Goal: Task Accomplishment & Management: Complete application form

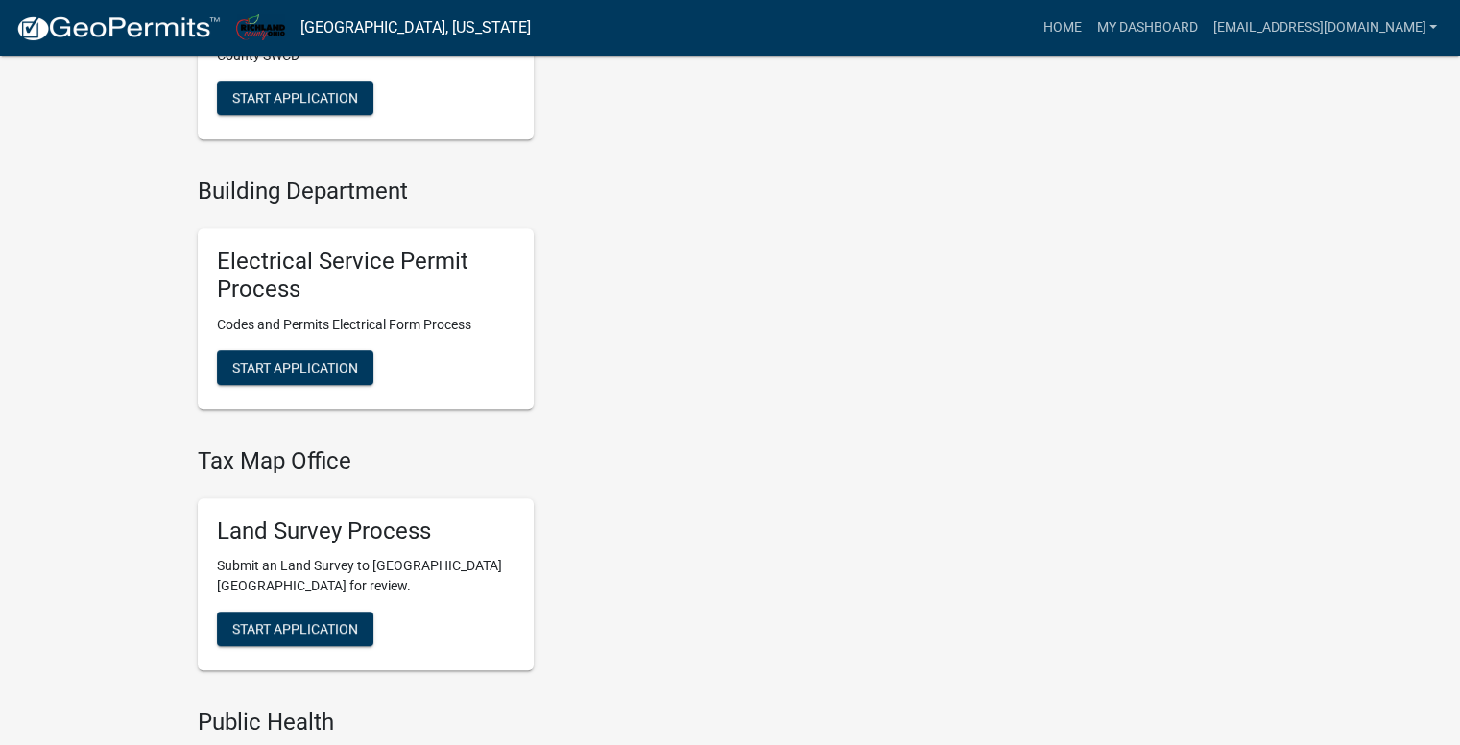
scroll to position [960, 0]
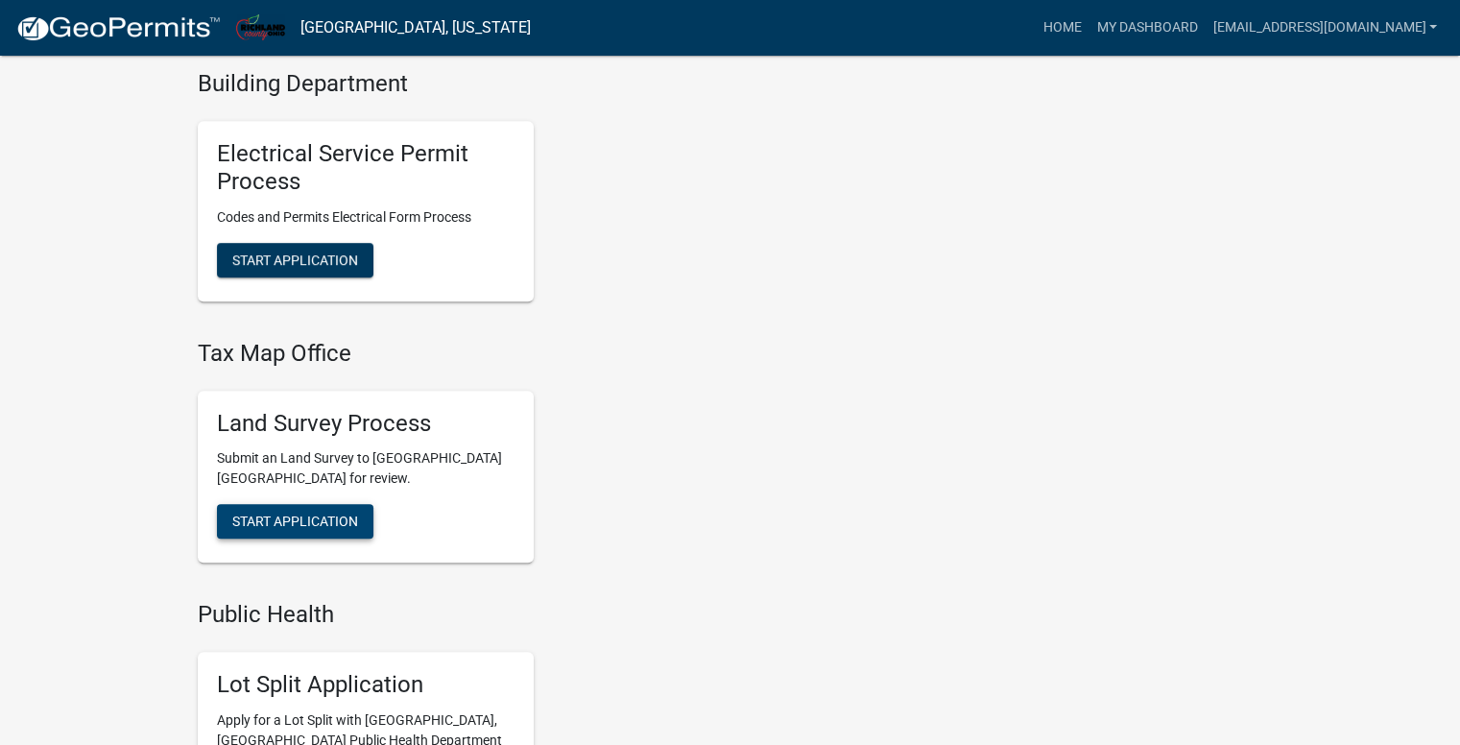
click at [301, 514] on span "Start Application" at bounding box center [295, 521] width 126 height 15
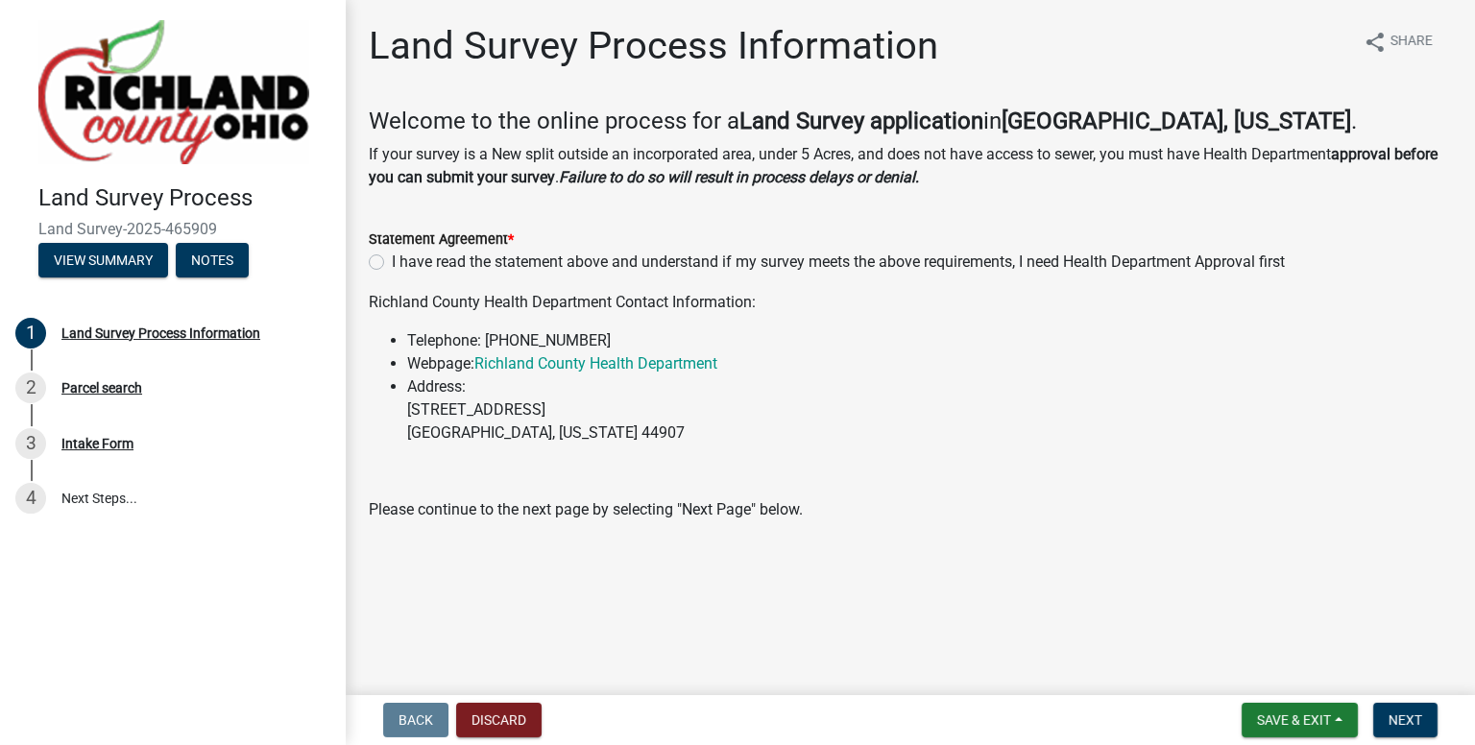
click at [392, 263] on label "I have read the statement above and understand if my survey meets the above req…" at bounding box center [838, 262] width 893 height 23
click at [392, 263] on input "I have read the statement above and understand if my survey meets the above req…" at bounding box center [398, 257] width 12 height 12
radio input "true"
click at [1394, 712] on span "Next" at bounding box center [1405, 719] width 34 height 15
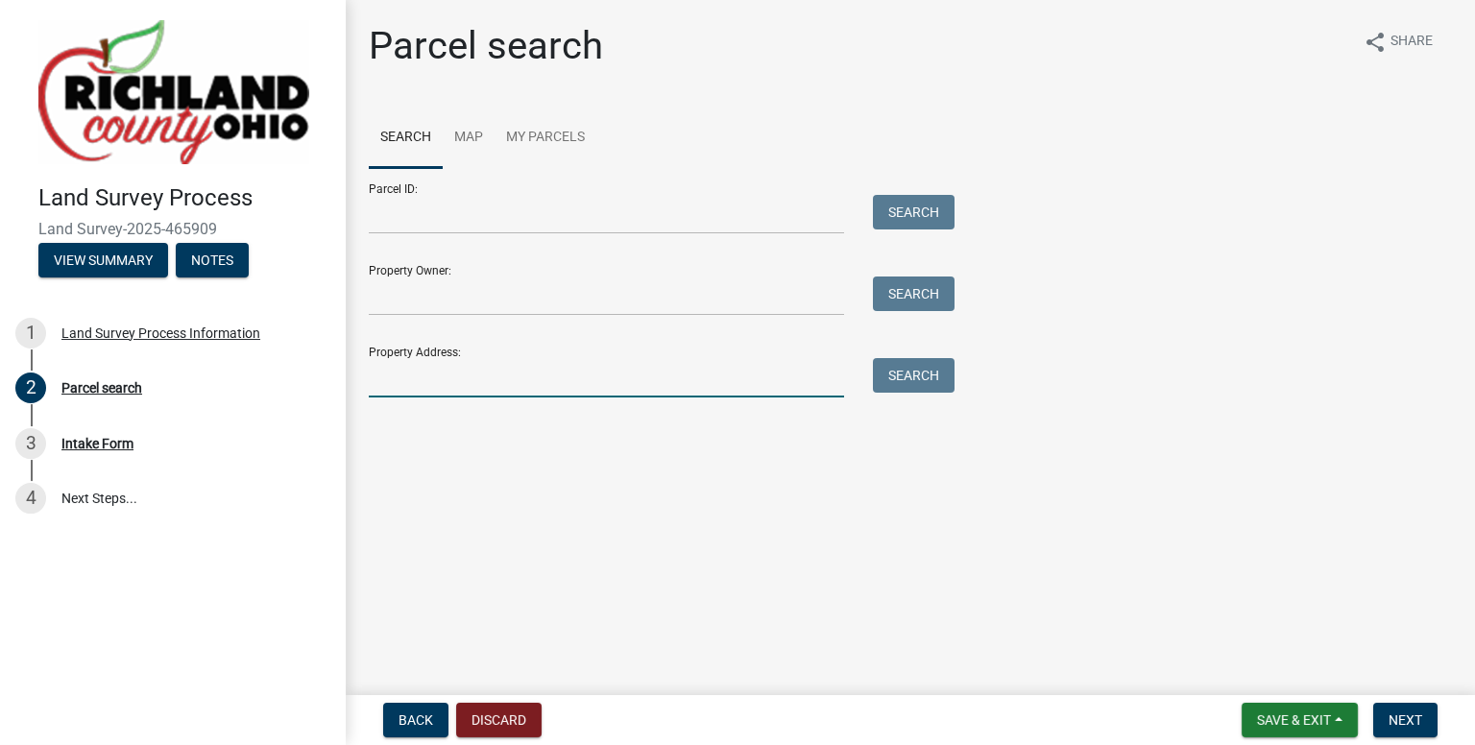
click at [419, 386] on input "Property Address:" at bounding box center [606, 377] width 475 height 39
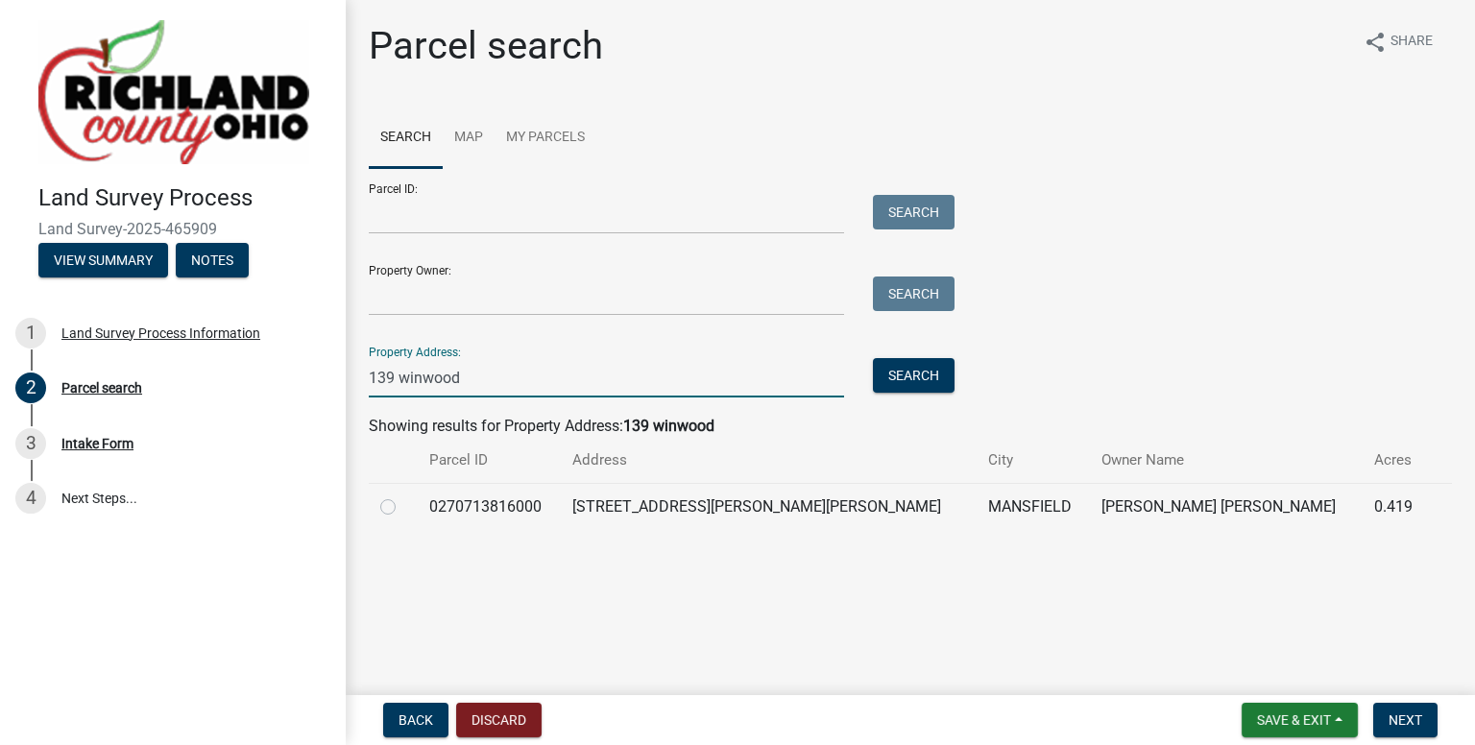
type input "139 winwood"
click at [403, 495] on label at bounding box center [403, 495] width 0 height 0
click at [403, 508] on input "radio" at bounding box center [409, 501] width 12 height 12
radio input "true"
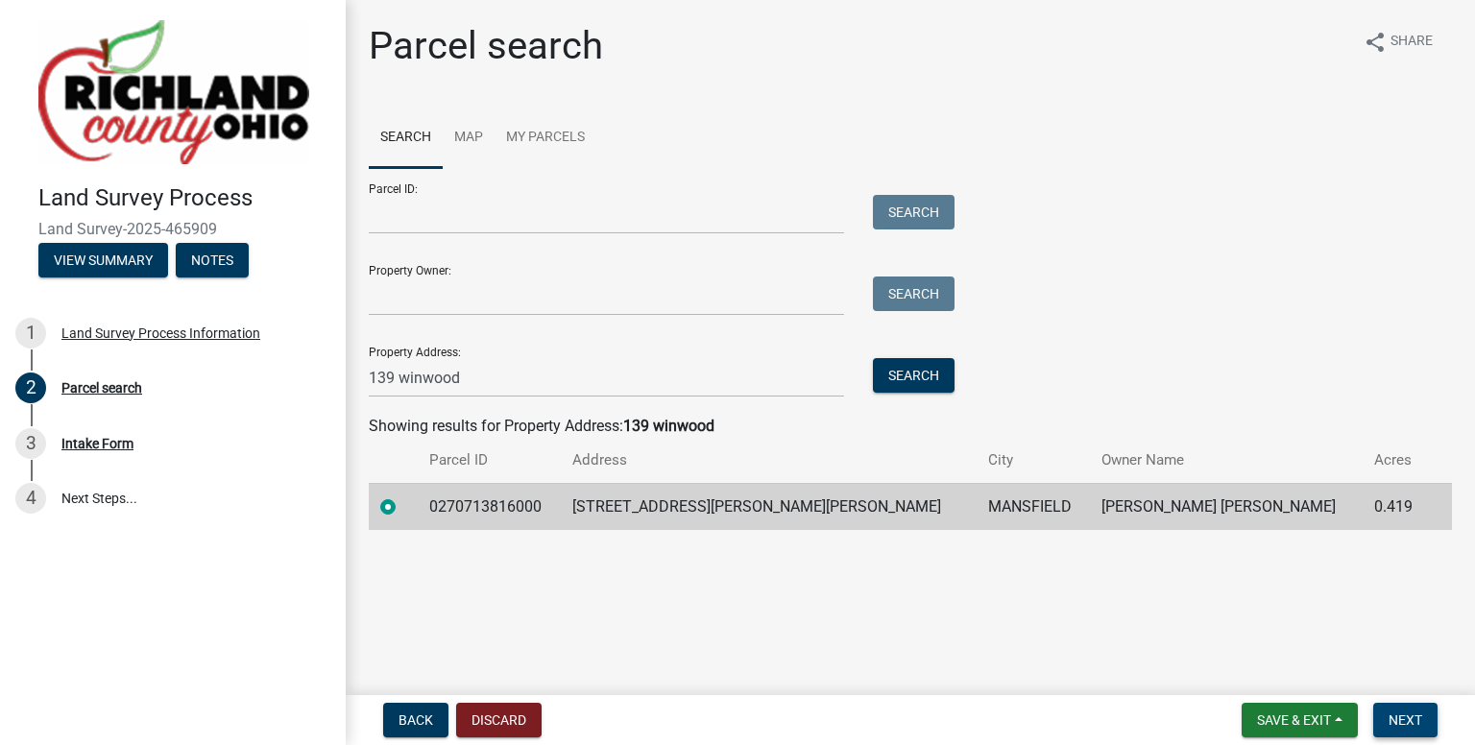
click at [1405, 717] on span "Next" at bounding box center [1405, 719] width 34 height 15
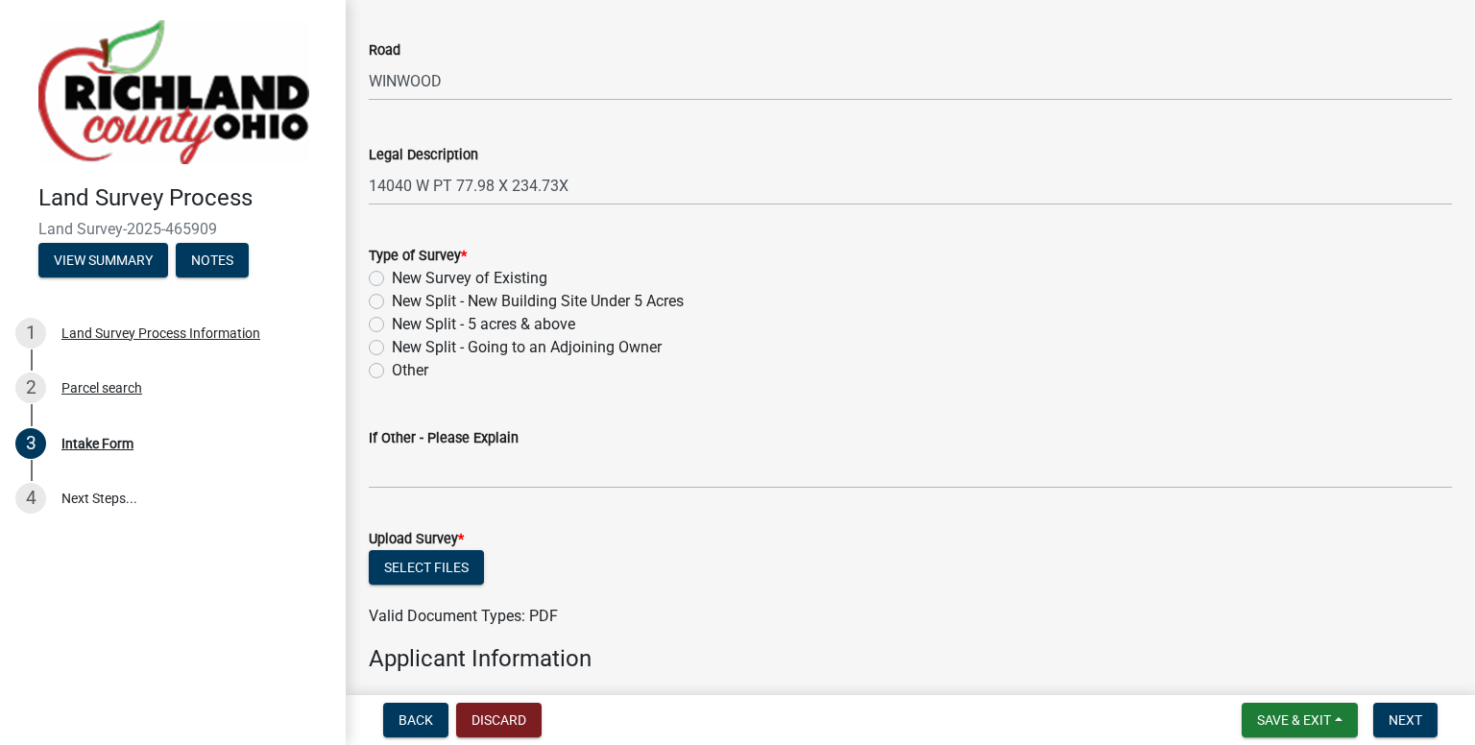
scroll to position [768, 0]
click at [392, 280] on label "New Survey of Existing" at bounding box center [470, 277] width 156 height 23
click at [392, 278] on input "New Survey of Existing" at bounding box center [398, 272] width 12 height 12
radio input "true"
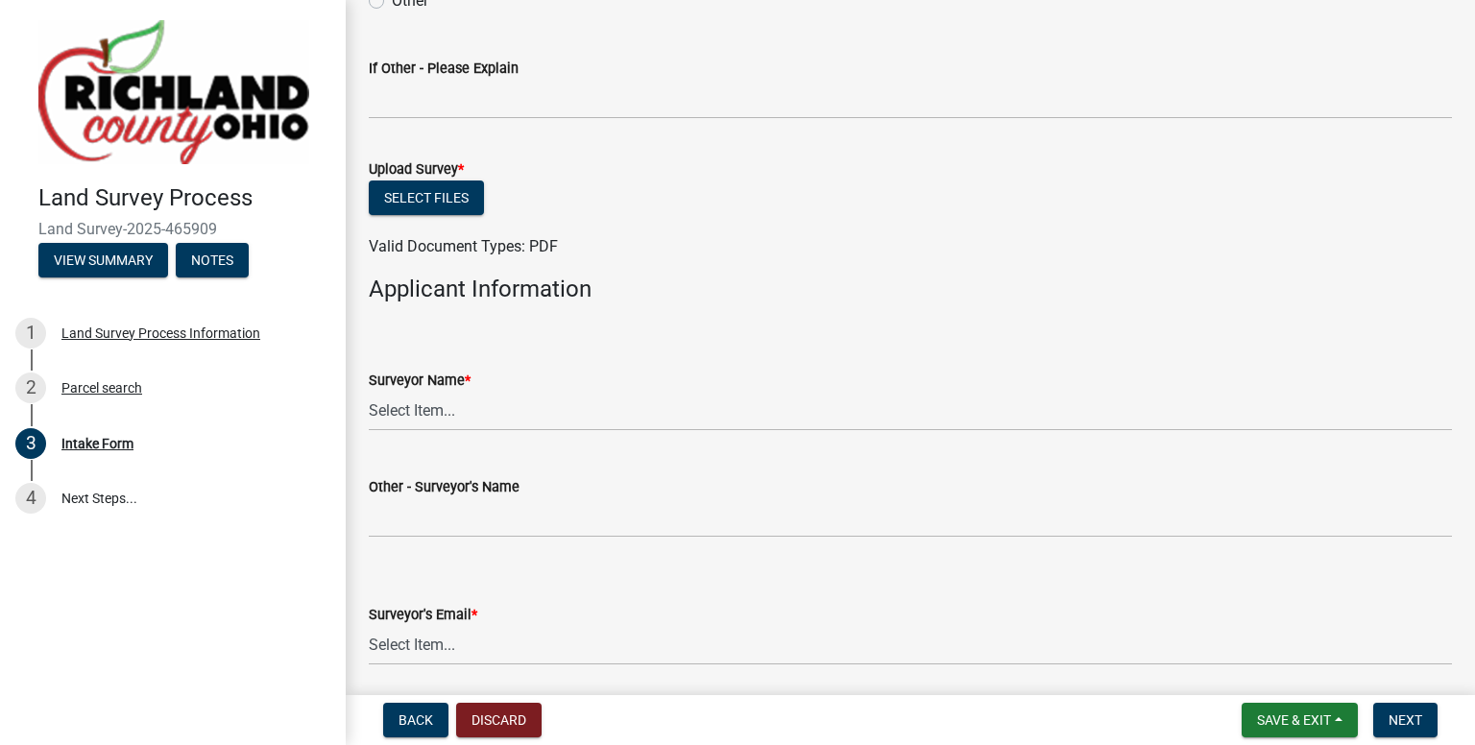
scroll to position [1152, 0]
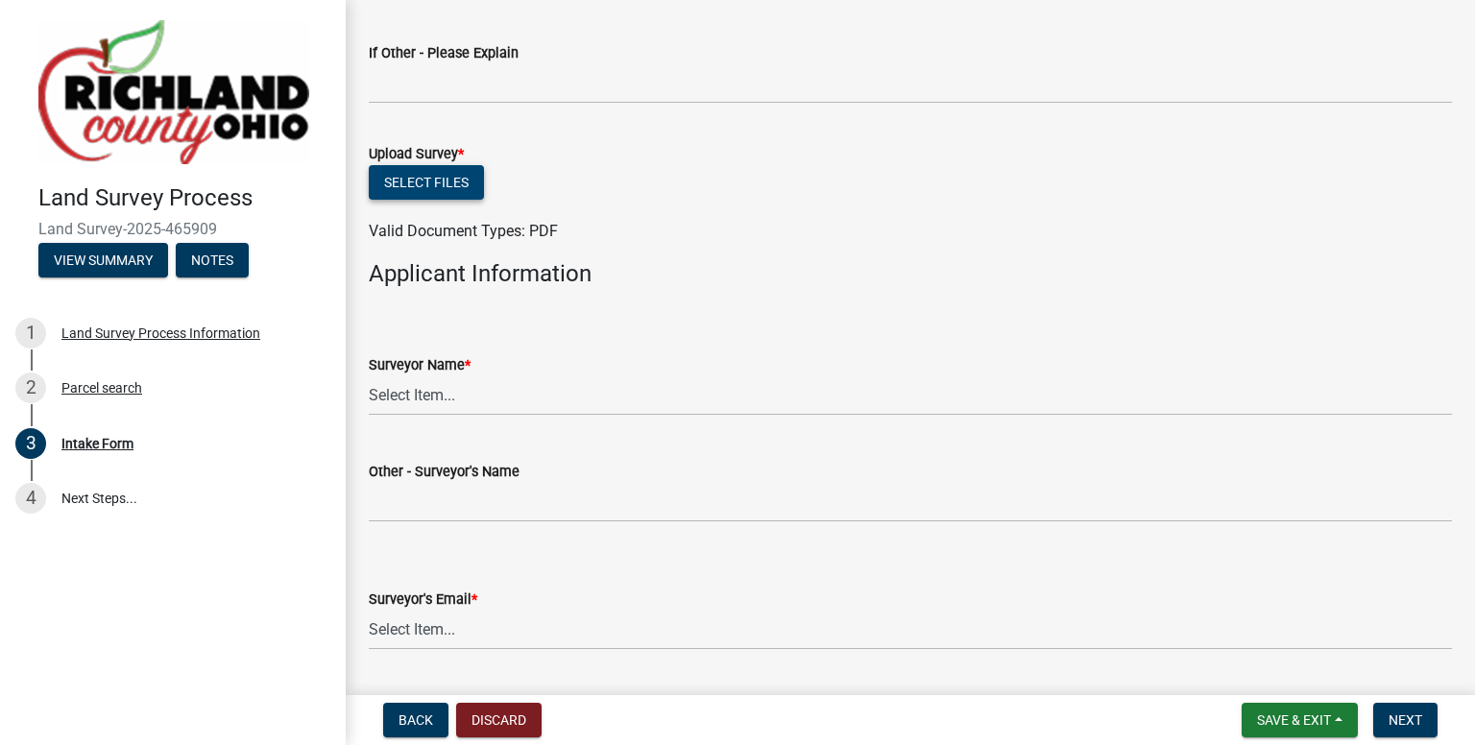
click at [449, 186] on button "Select files" at bounding box center [426, 182] width 115 height 35
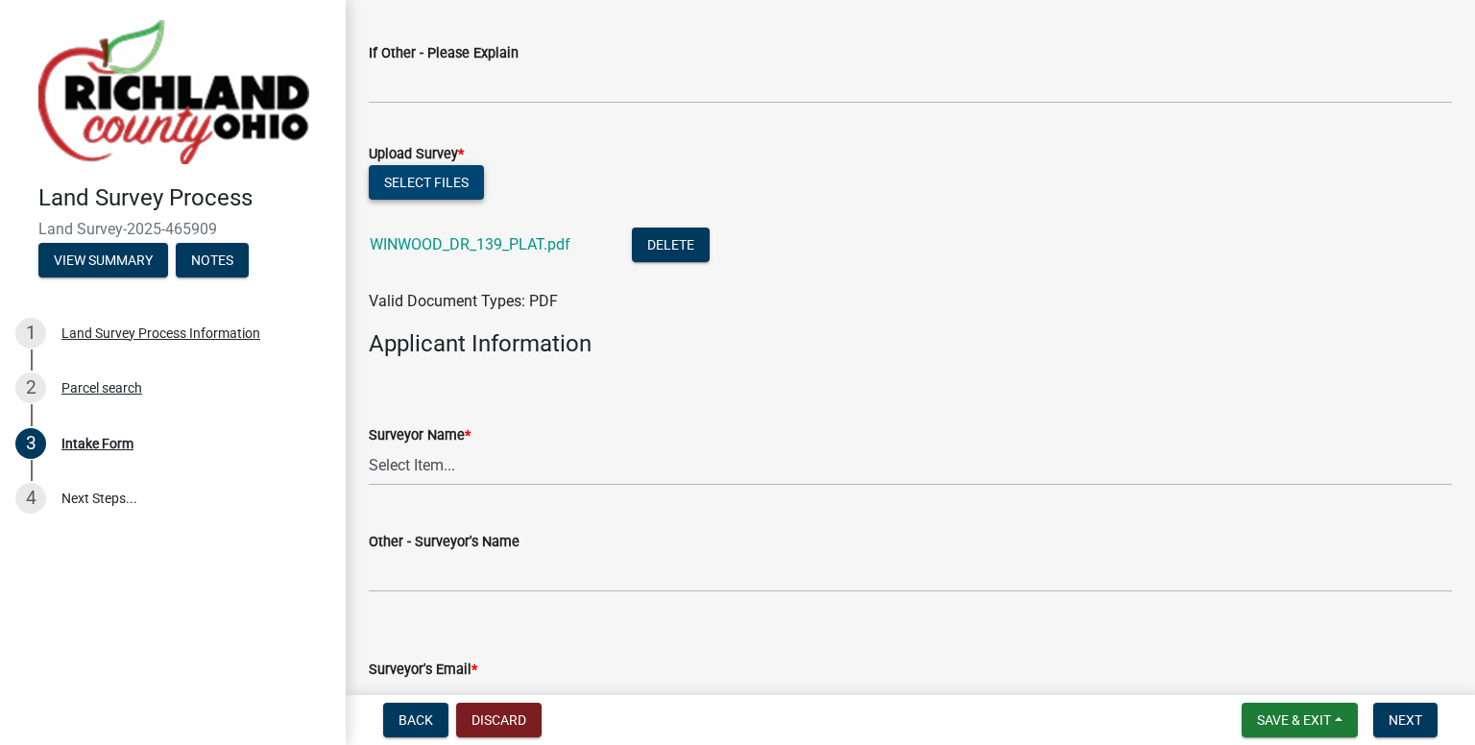
click at [425, 188] on button "Select files" at bounding box center [426, 182] width 115 height 35
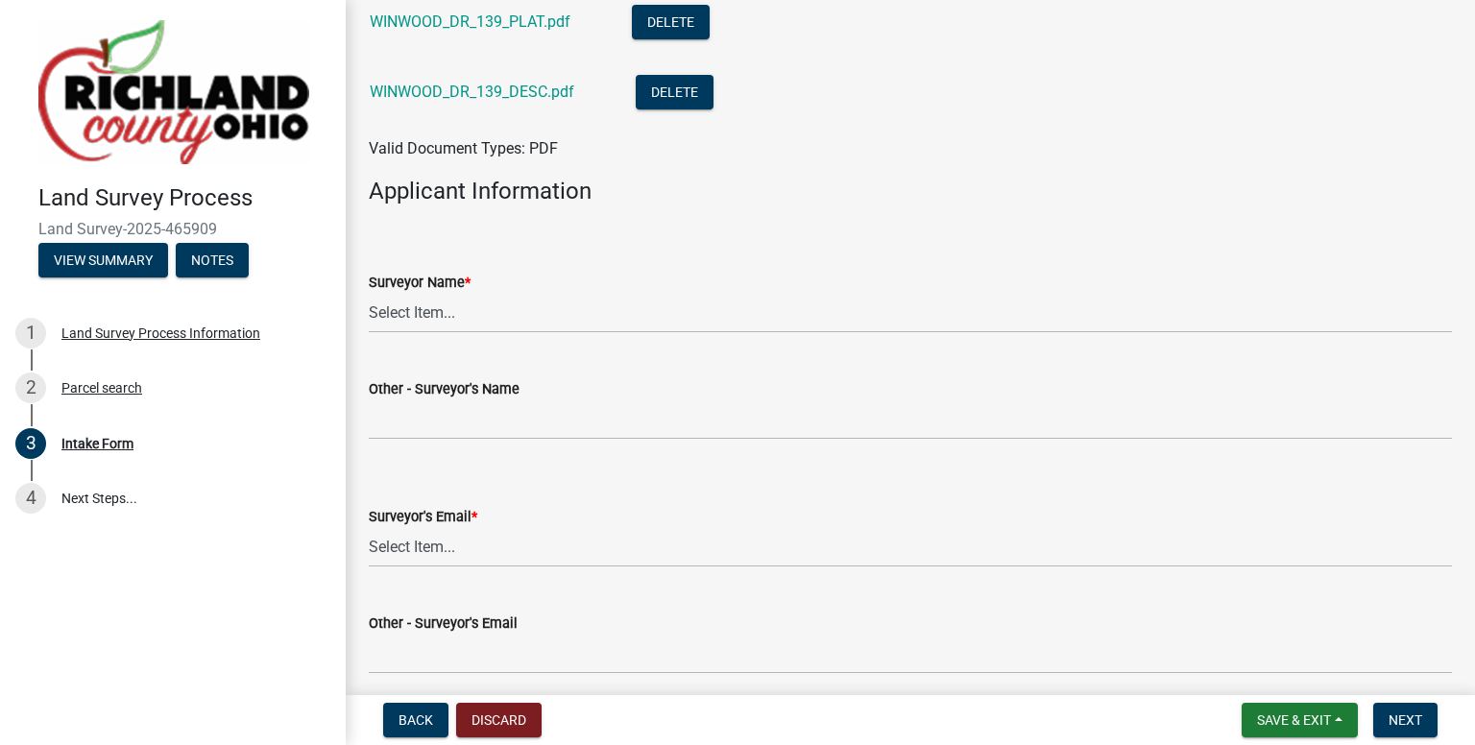
scroll to position [1536, 0]
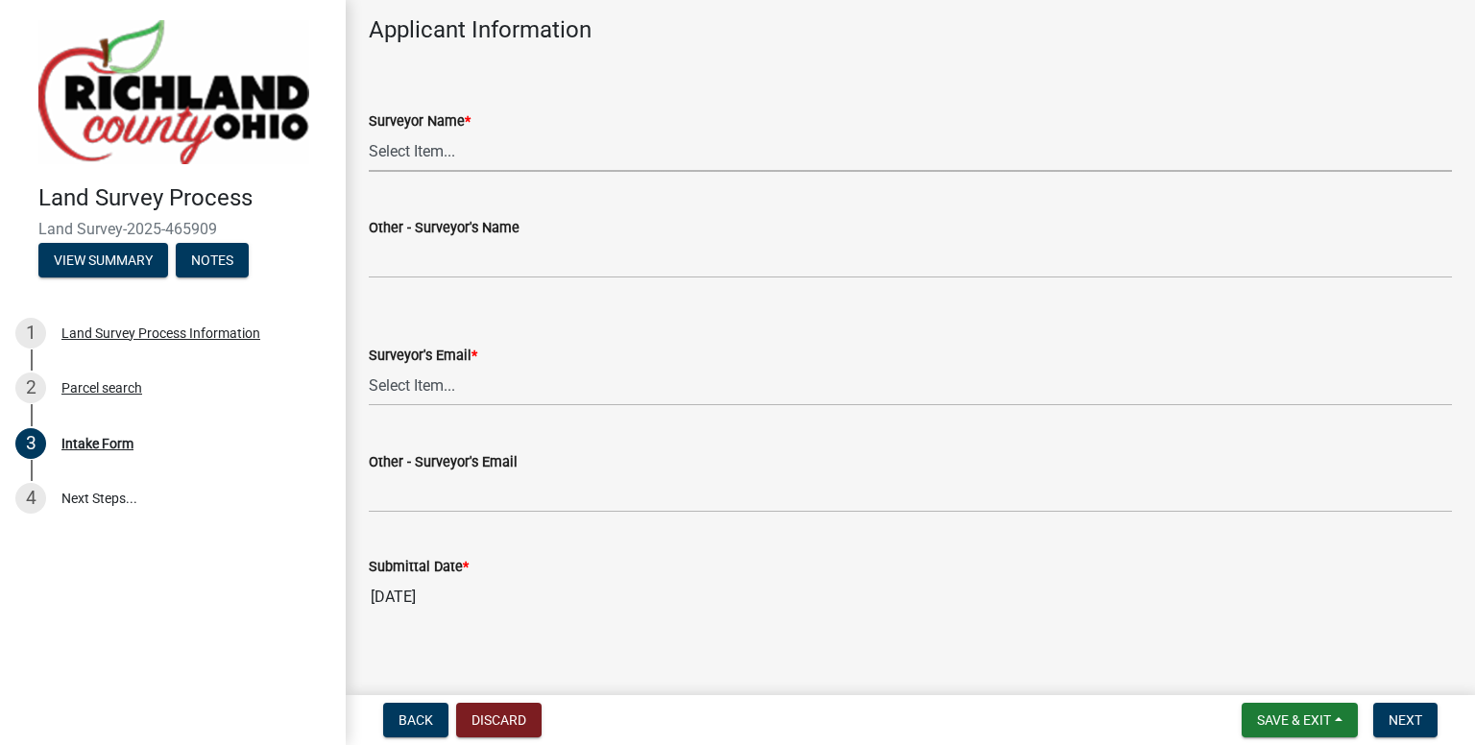
click at [402, 160] on select "Select Item... [PERSON_NAME], [PERSON_NAME], [PERSON_NAME], [PERSON_NAME], [PER…" at bounding box center [910, 152] width 1083 height 39
click at [369, 133] on select "Select Item... [PERSON_NAME], [PERSON_NAME], [PERSON_NAME], [PERSON_NAME], [PER…" at bounding box center [910, 152] width 1083 height 39
select select "e3ca45da-66a7-4348-bdb2-aae22e64458a"
click at [431, 377] on select "Select Item... [EMAIL_ADDRESS][DOMAIN_NAME] [EMAIL_ADDRESS][DOMAIN_NAME] [EMAIL…" at bounding box center [910, 386] width 1083 height 39
click at [369, 367] on select "Select Item... [EMAIL_ADDRESS][DOMAIN_NAME] [EMAIL_ADDRESS][DOMAIN_NAME] [EMAIL…" at bounding box center [910, 386] width 1083 height 39
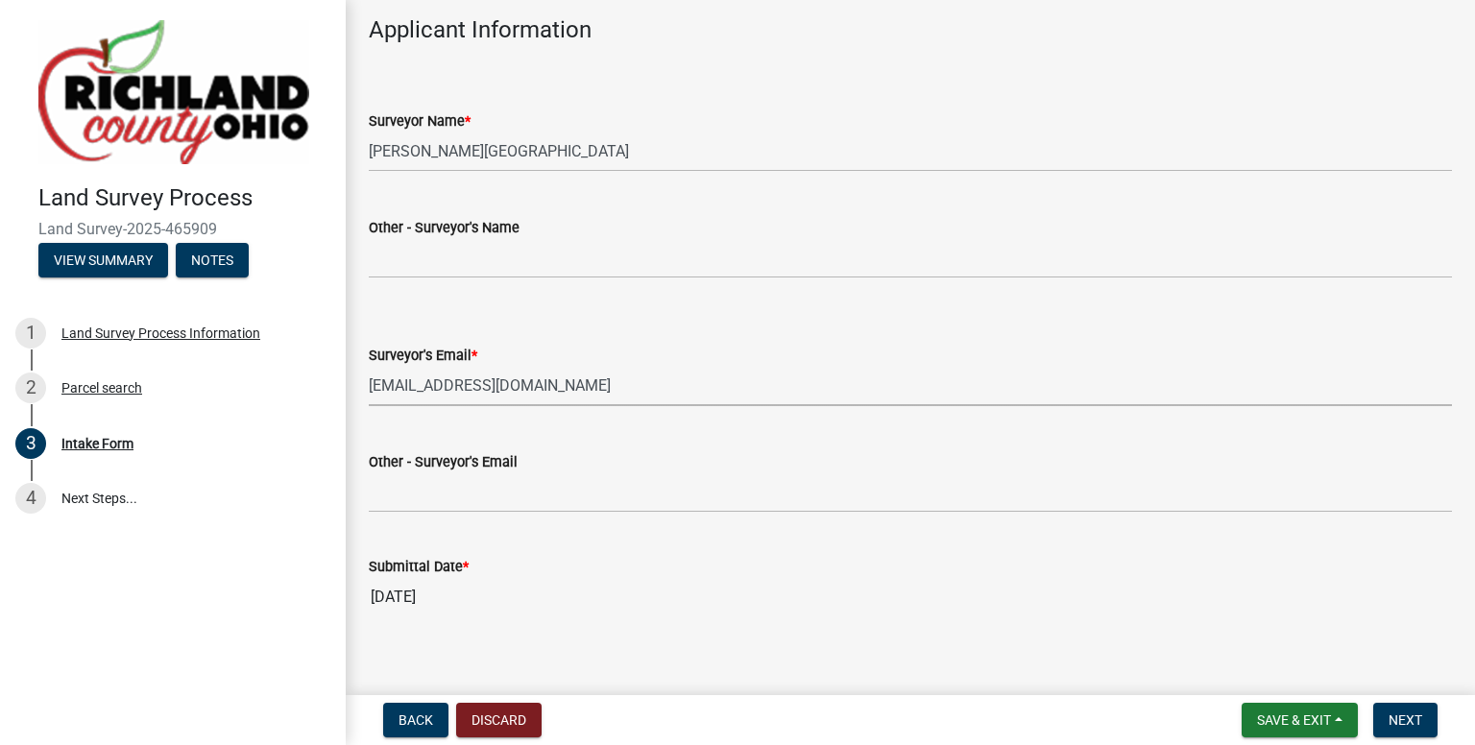
select select "5c0a573e-17ec-4098-be21-054cfa68ffd7"
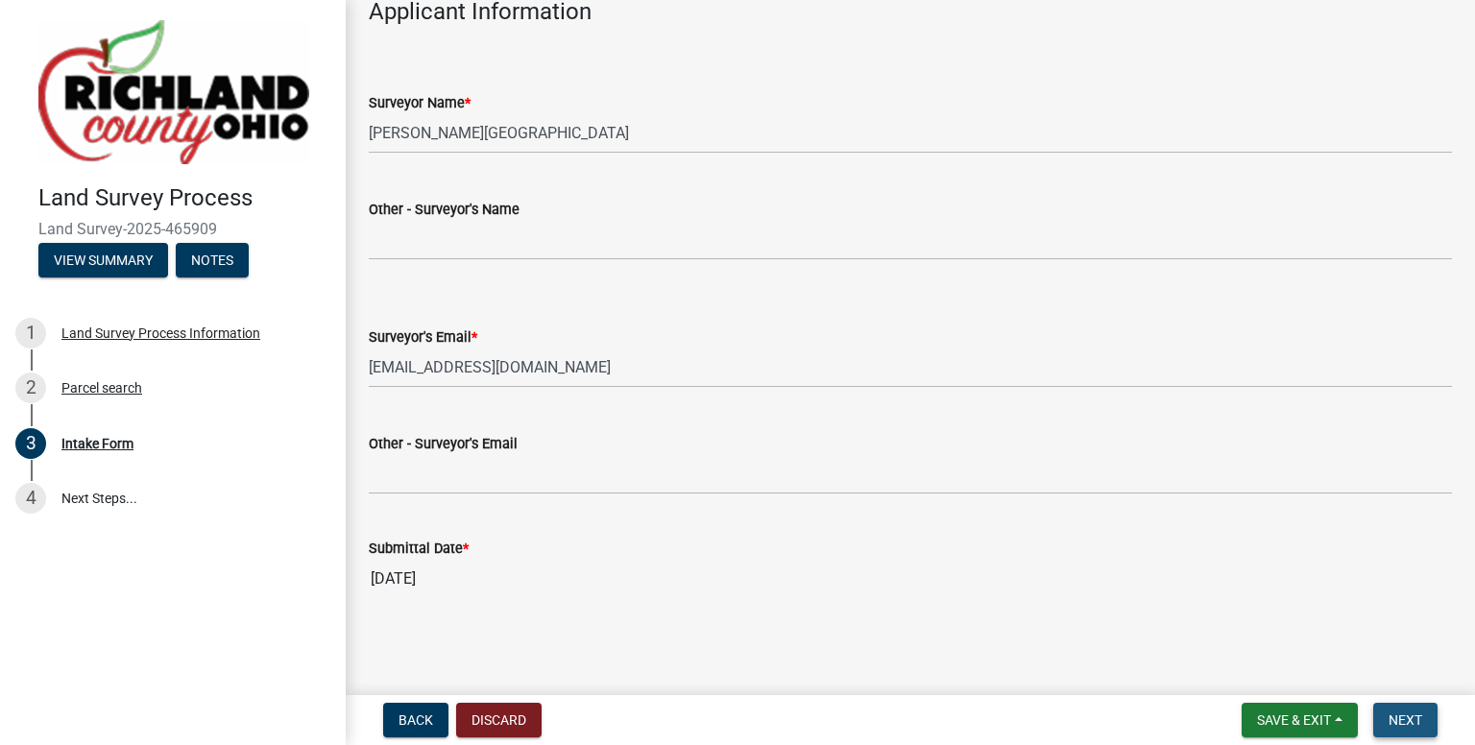
click at [1397, 720] on span "Next" at bounding box center [1405, 719] width 34 height 15
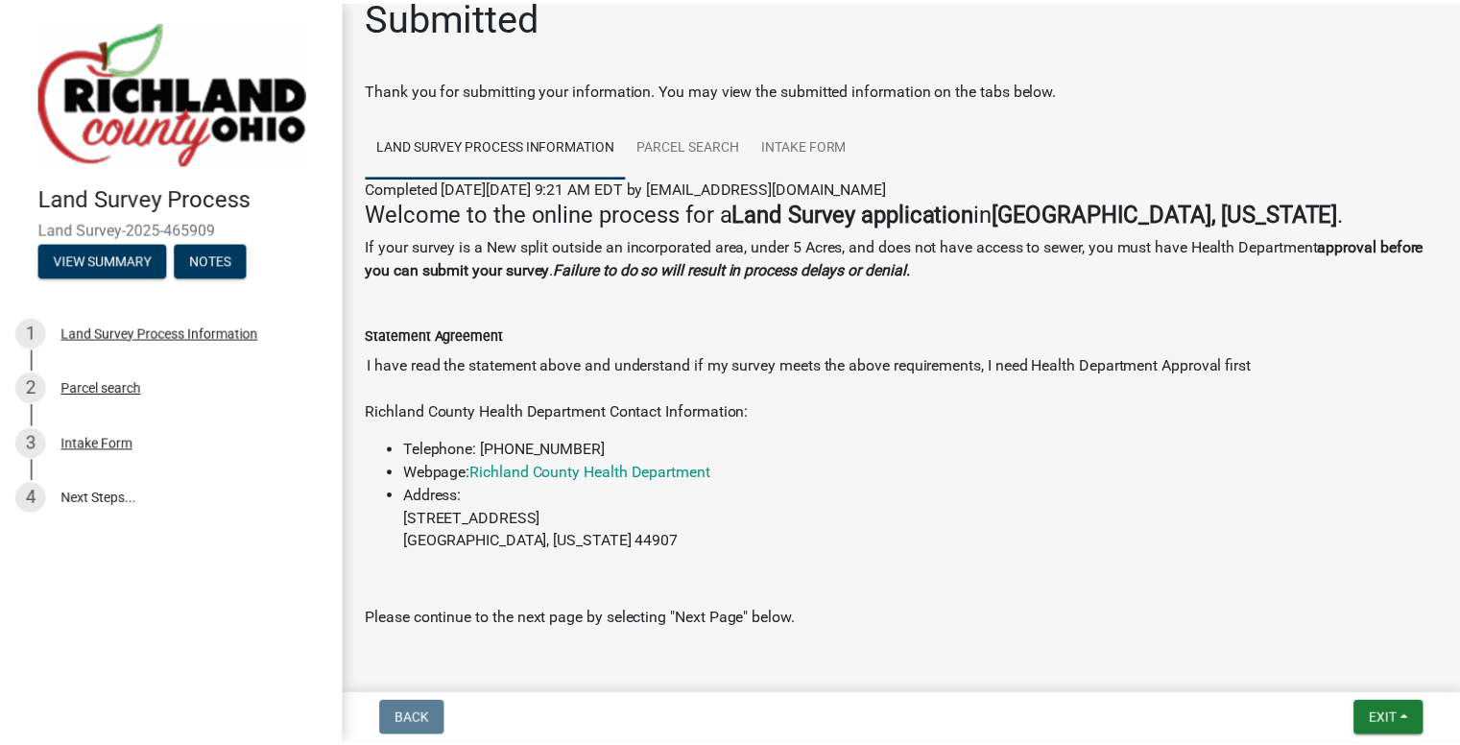
scroll to position [0, 0]
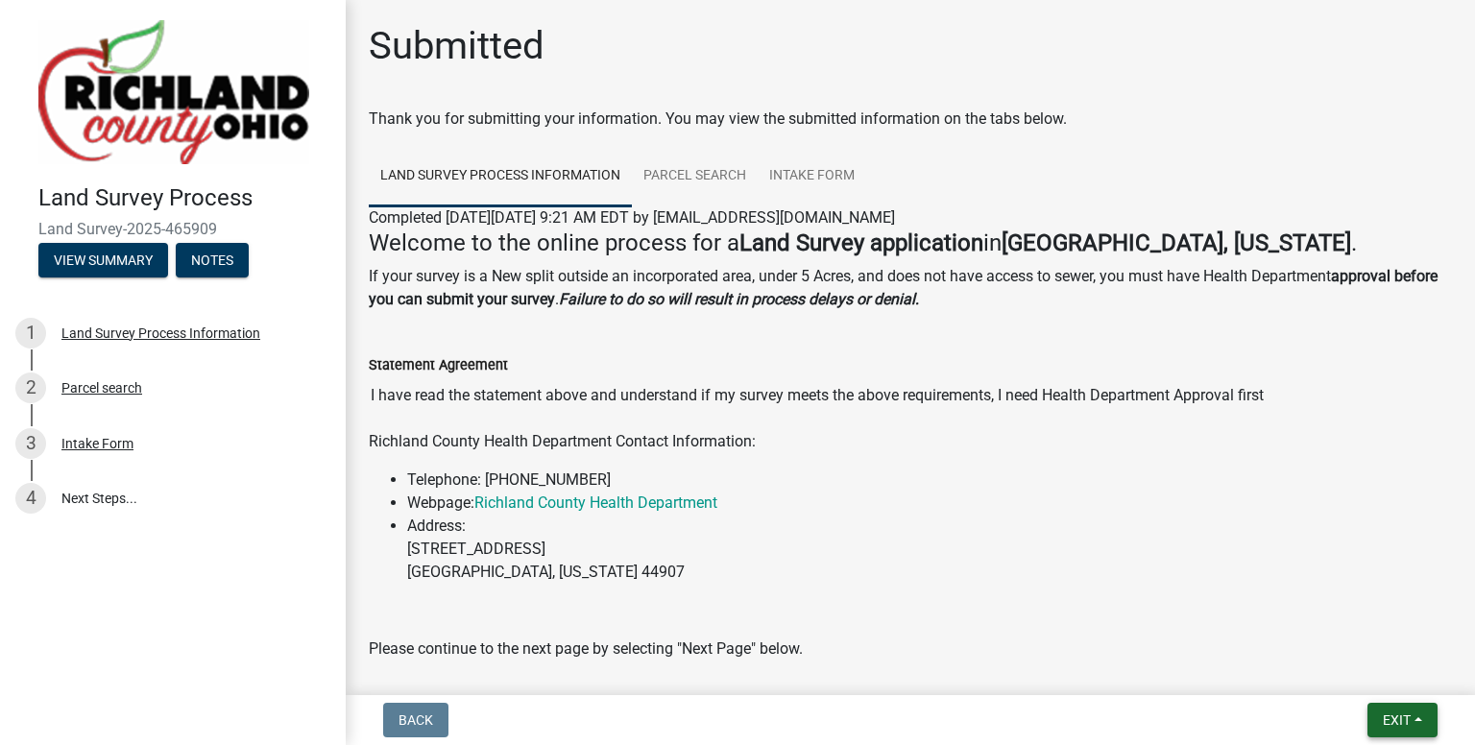
click at [1407, 721] on span "Exit" at bounding box center [1397, 719] width 28 height 15
click at [1363, 681] on button "Save & Exit" at bounding box center [1362, 670] width 154 height 46
